Goal: Navigation & Orientation: Find specific page/section

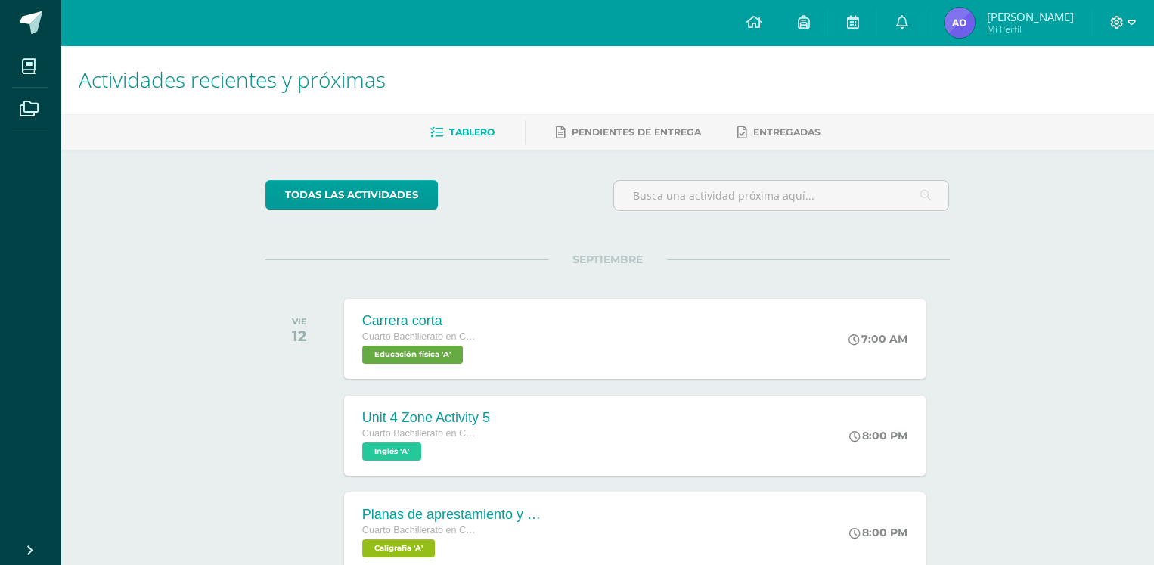
click at [1124, 27] on span at bounding box center [1123, 22] width 26 height 17
click at [1093, 76] on span "Configuración" at bounding box center [1085, 81] width 70 height 14
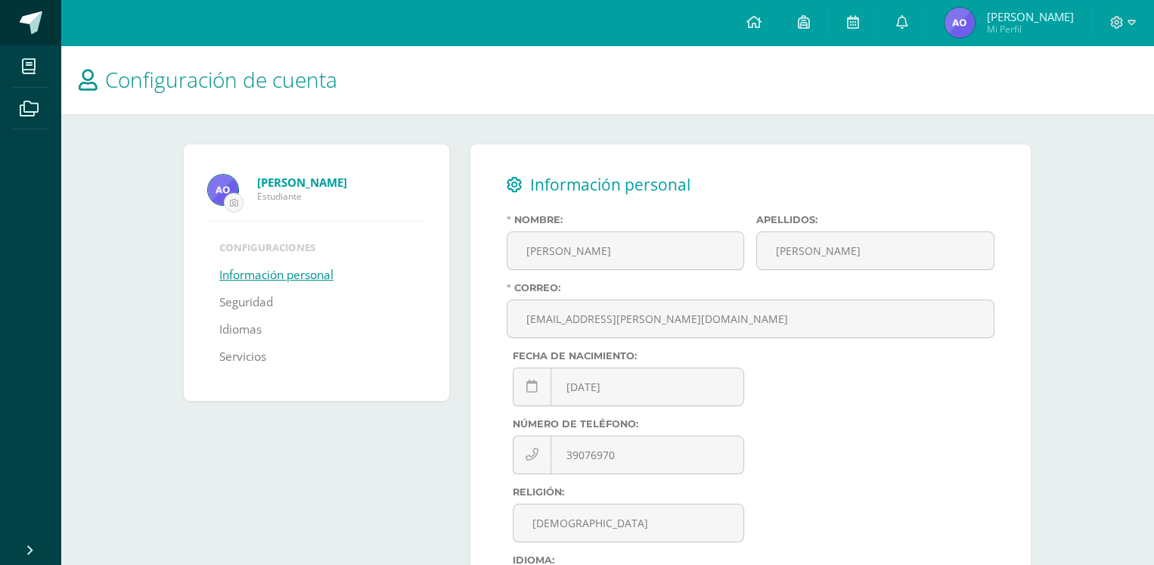
click at [27, 20] on span at bounding box center [31, 22] width 23 height 23
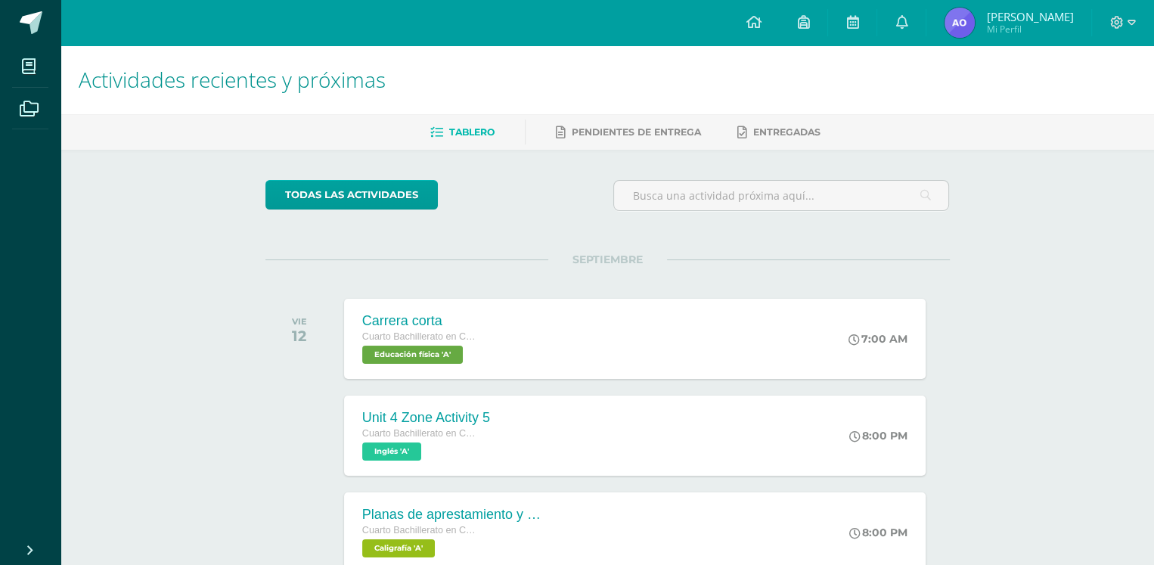
click at [37, 541] on link "Cerrar panel" at bounding box center [54, 548] width 109 height 33
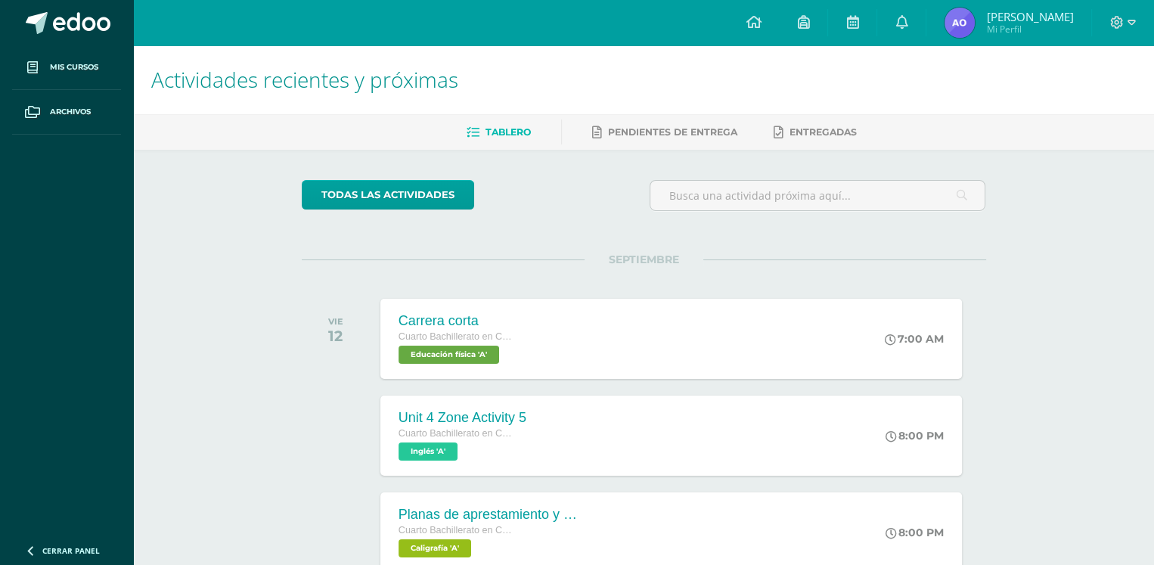
click at [79, 341] on ul "Mis cursos Archivos" at bounding box center [66, 288] width 133 height 487
click at [269, 334] on div "Actividades recientes y próximas Tablero Pendientes de entrega Entregadas todas…" at bounding box center [643, 501] width 1021 height 913
click at [705, 466] on div "Unit 4 Zone Activity 5 Cuarto Bachillerato en CCLL en Computacion Inglés 'A' 8:…" at bounding box center [671, 435] width 588 height 81
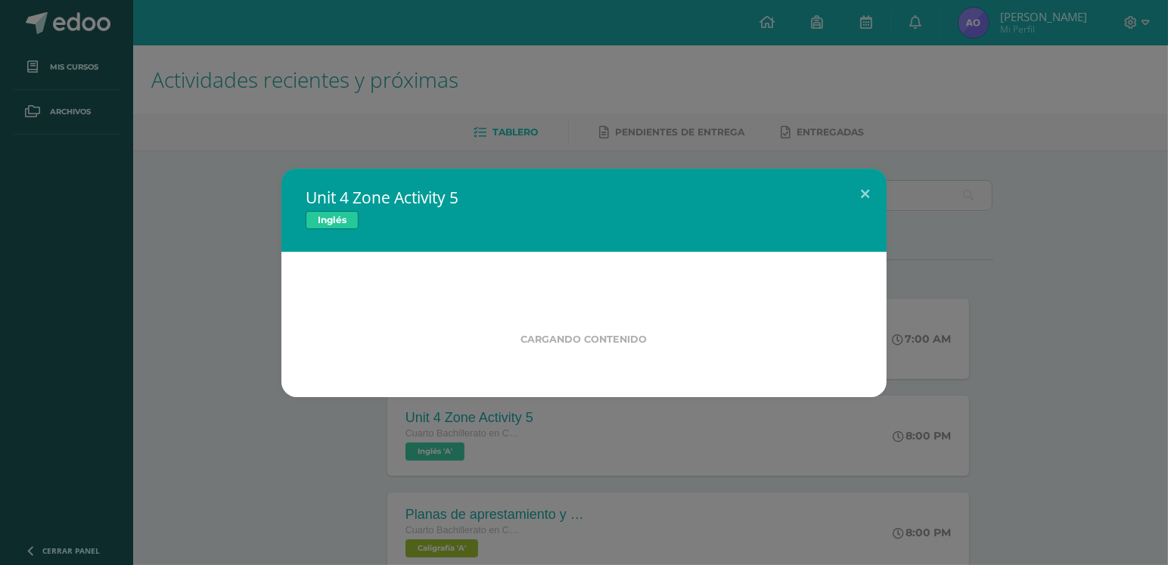
click at [1022, 445] on div "Unit 4 Zone Activity 5 Inglés Cargando contenido Loading..." at bounding box center [584, 282] width 1168 height 565
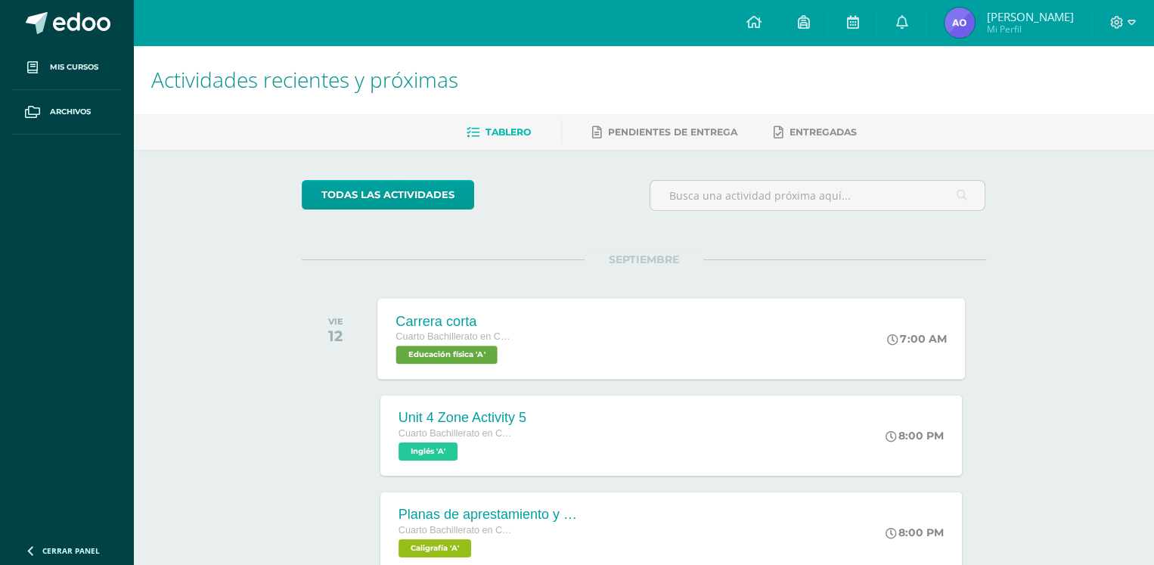
click at [404, 335] on span "Cuarto Bachillerato en CCLL en Computacion" at bounding box center [452, 336] width 115 height 11
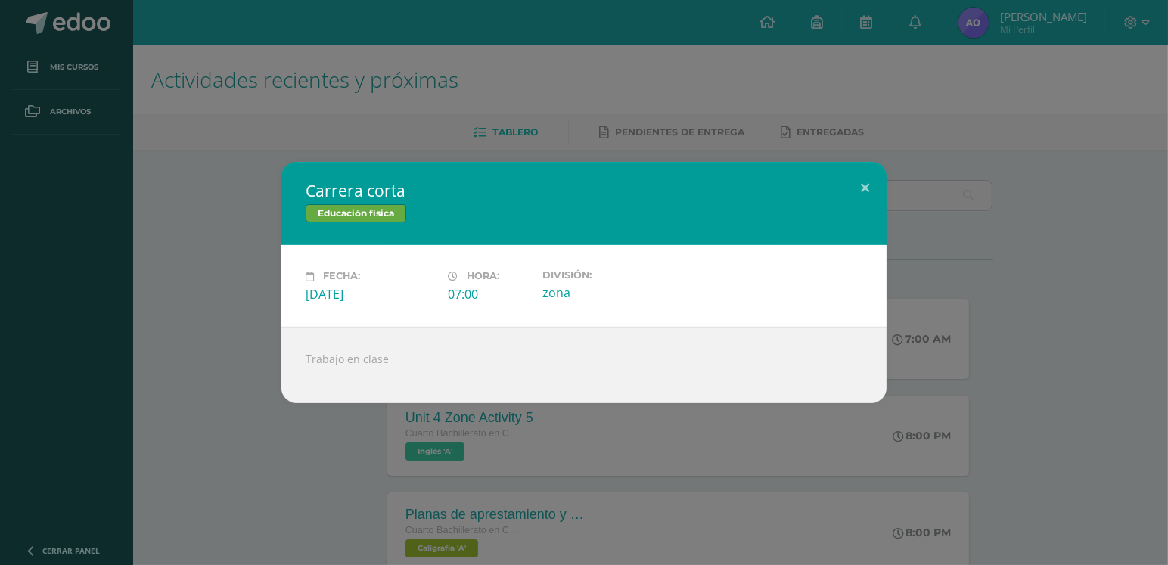
click at [974, 291] on div "Carrera corta Educación física Fecha: Viernes 12 de Septiembre Hora: 07:00 Divi…" at bounding box center [583, 282] width 1155 height 240
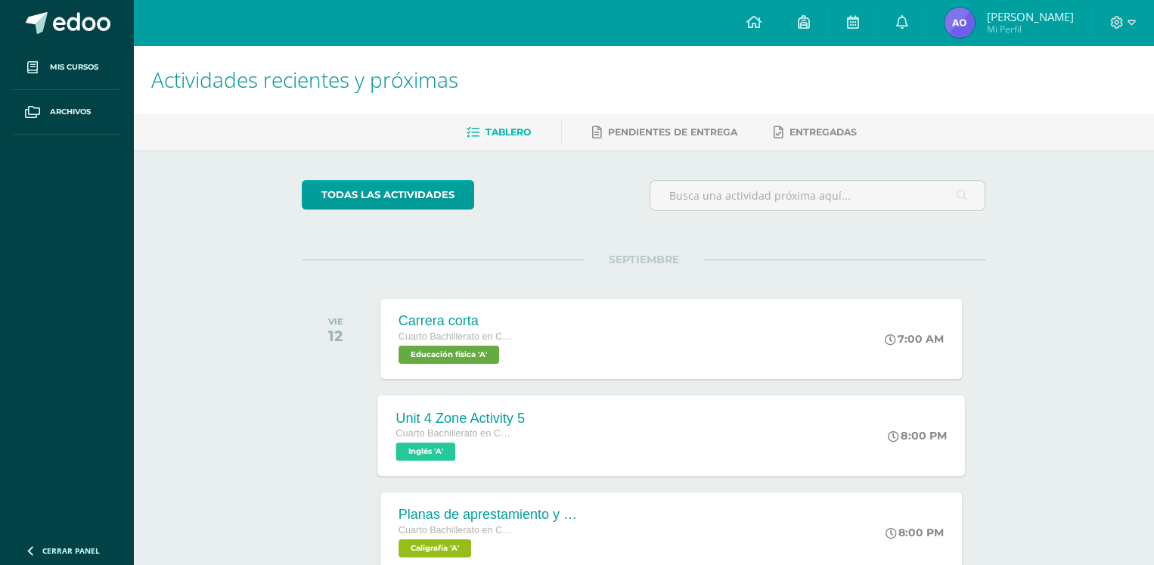
click at [737, 439] on div "Unit 4 Zone Activity 5 Cuarto Bachillerato en CCLL en Computacion Inglés 'A' 8:…" at bounding box center [671, 435] width 588 height 81
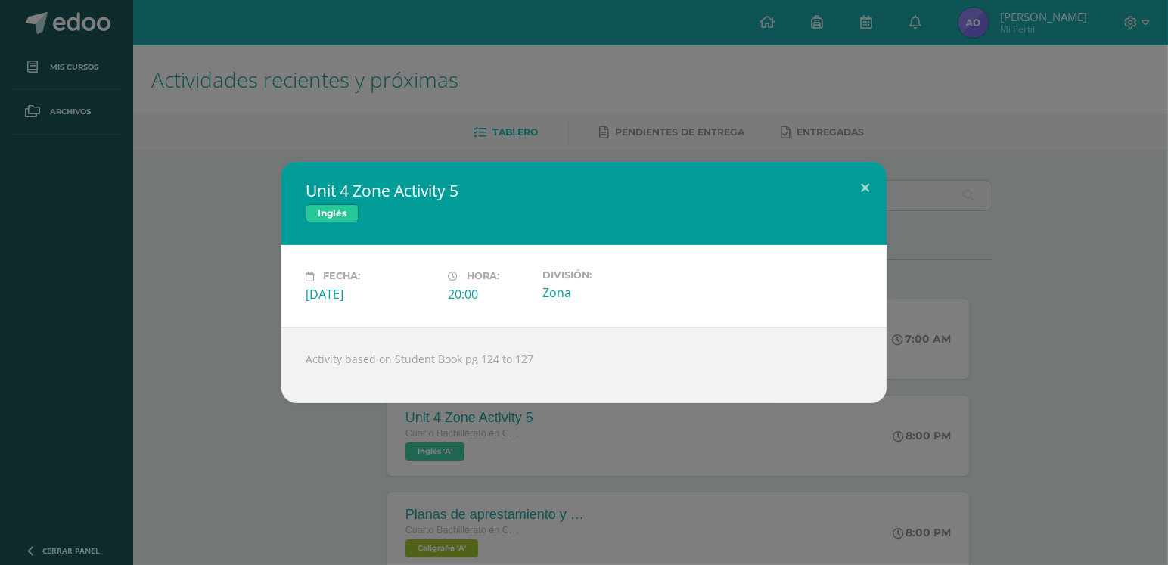
click at [1041, 377] on div "Unit 4 Zone Activity 5 Inglés Fecha: Viernes 12 de Septiembre Hora: 20:00 Divis…" at bounding box center [583, 282] width 1155 height 240
